Goal: Navigation & Orientation: Understand site structure

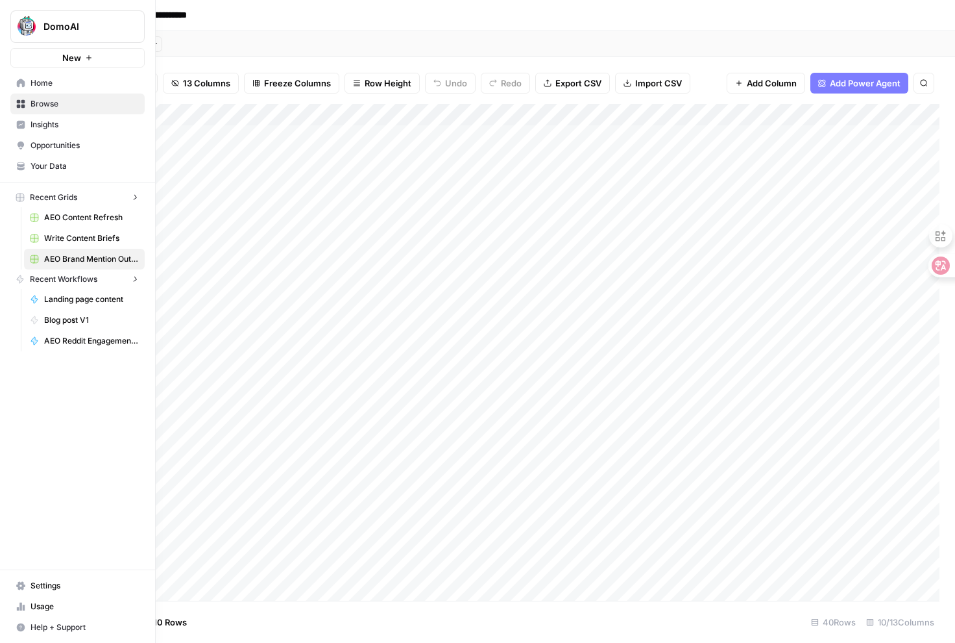
click at [13, 87] on link "Home" at bounding box center [77, 83] width 134 height 21
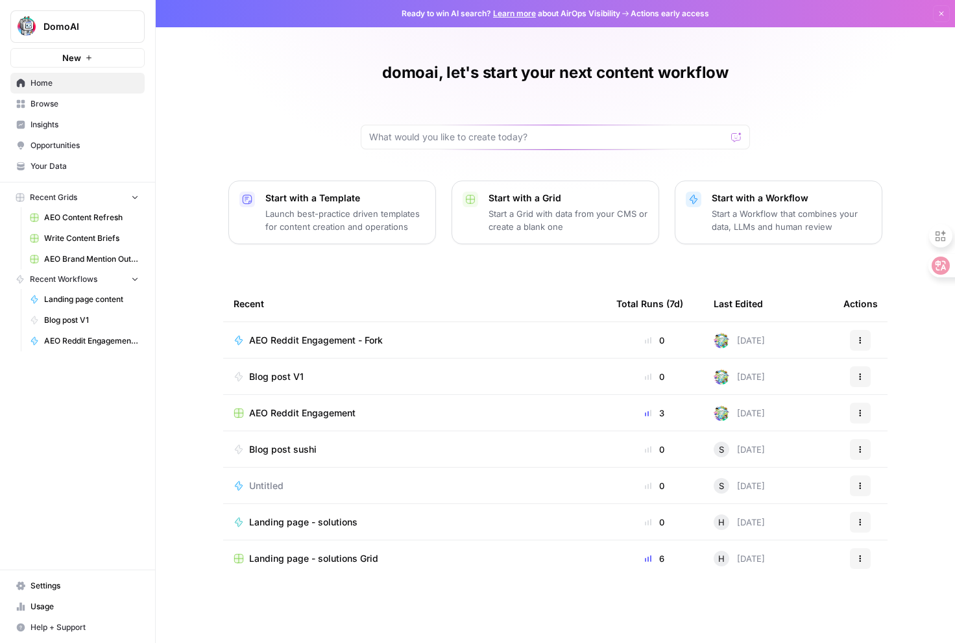
click at [64, 126] on span "Insights" at bounding box center [85, 125] width 108 height 12
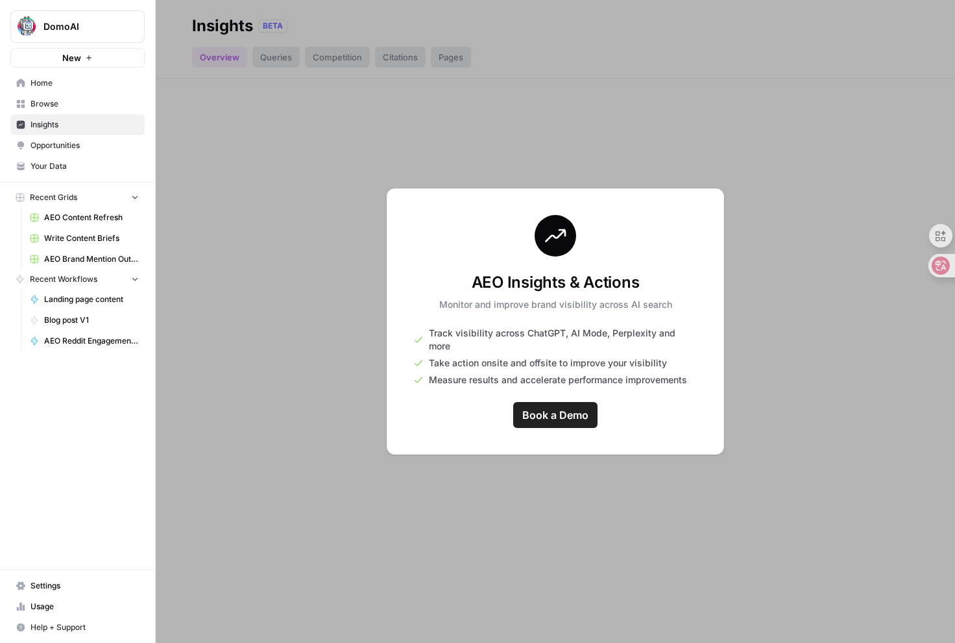
click at [52, 169] on span "Your Data" at bounding box center [85, 166] width 108 height 12
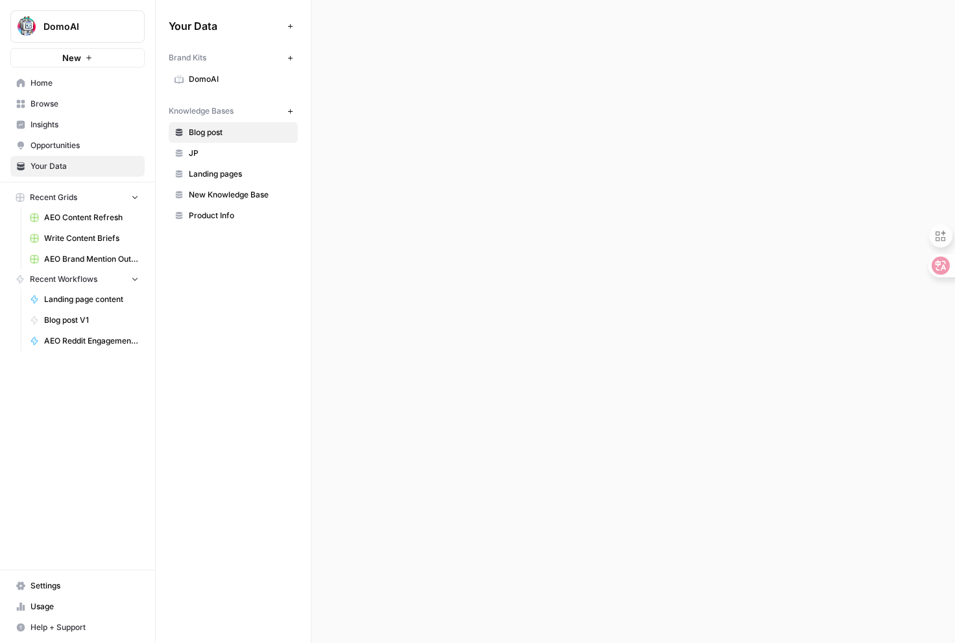
click at [50, 108] on span "Browse" at bounding box center [85, 104] width 108 height 12
